Goal: Transaction & Acquisition: Purchase product/service

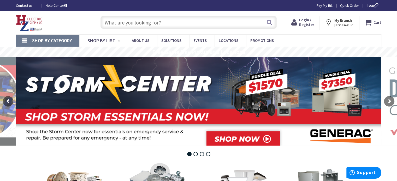
click at [305, 25] on span "Login / Register" at bounding box center [306, 22] width 15 height 10
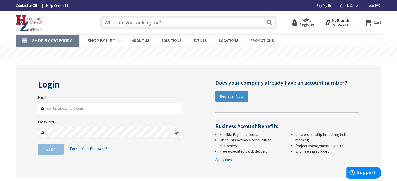
type input "[EMAIL_ADDRESS][DOMAIN_NAME]"
click at [45, 150] on button "Login" at bounding box center [51, 149] width 26 height 11
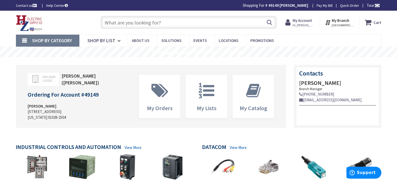
click at [112, 20] on input "text" at bounding box center [188, 22] width 176 height 13
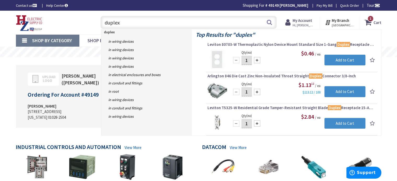
drag, startPoint x: 123, startPoint y: 23, endPoint x: 102, endPoint y: 23, distance: 20.6
click at [102, 23] on input "duplex" at bounding box center [188, 22] width 176 height 13
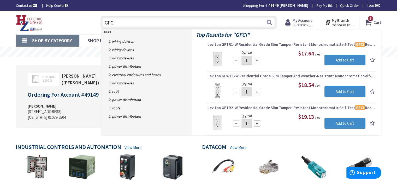
drag, startPoint x: 111, startPoint y: 21, endPoint x: 105, endPoint y: 21, distance: 6.0
click at [105, 21] on input "GFCI" at bounding box center [188, 22] width 176 height 13
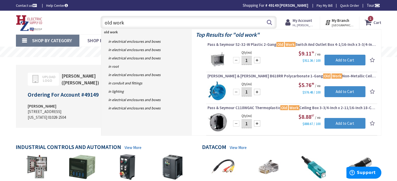
drag, startPoint x: 127, startPoint y: 22, endPoint x: 100, endPoint y: 22, distance: 27.1
click at [100, 22] on div "old work old work Search" at bounding box center [187, 22] width 179 height 17
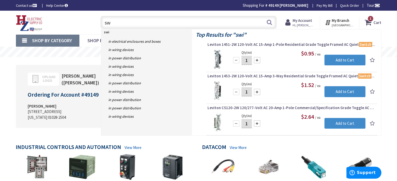
type input "s"
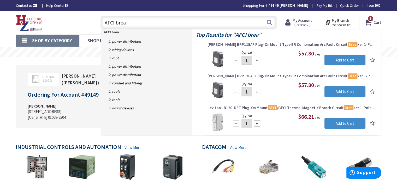
drag, startPoint x: 128, startPoint y: 23, endPoint x: 102, endPoint y: 20, distance: 26.2
click at [102, 20] on input "AFCI brea" at bounding box center [188, 22] width 176 height 13
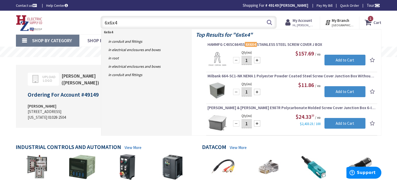
type input "6x6x4"
